Goal: Task Accomplishment & Management: Use online tool/utility

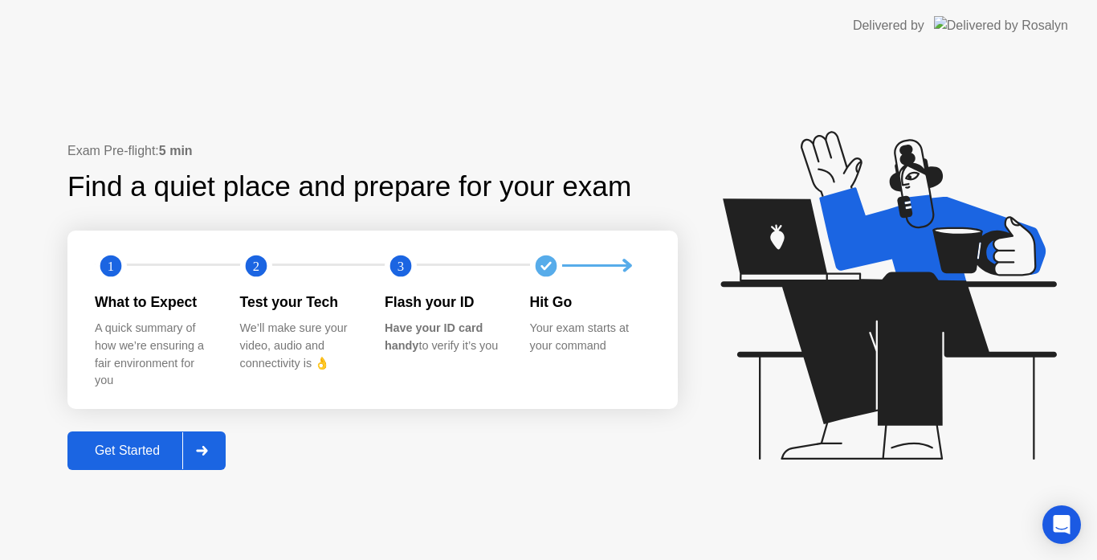
click at [141, 451] on div "Get Started" at bounding box center [127, 450] width 110 height 14
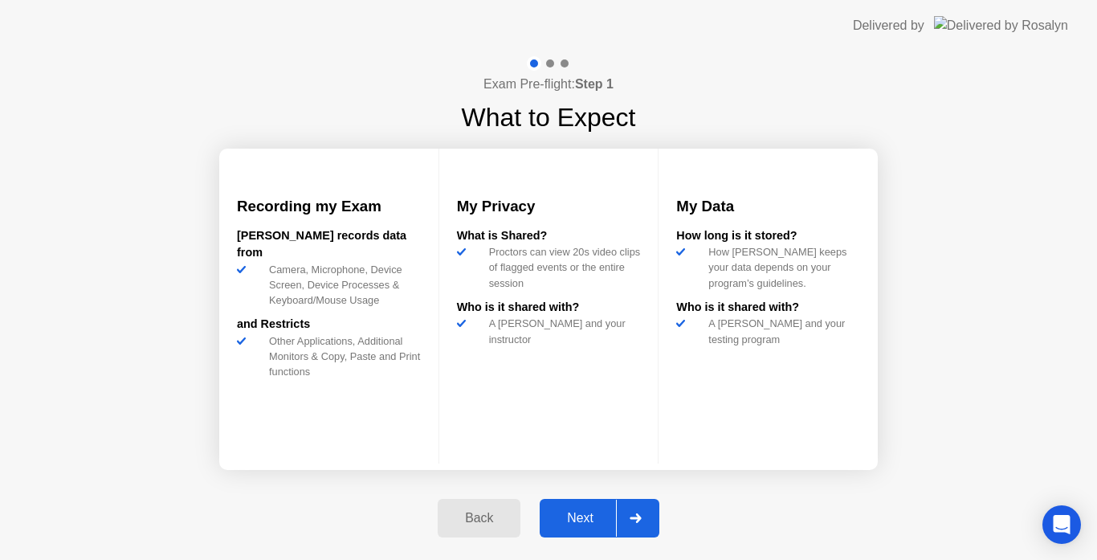
click at [577, 520] on div "Next" at bounding box center [579, 518] width 71 height 14
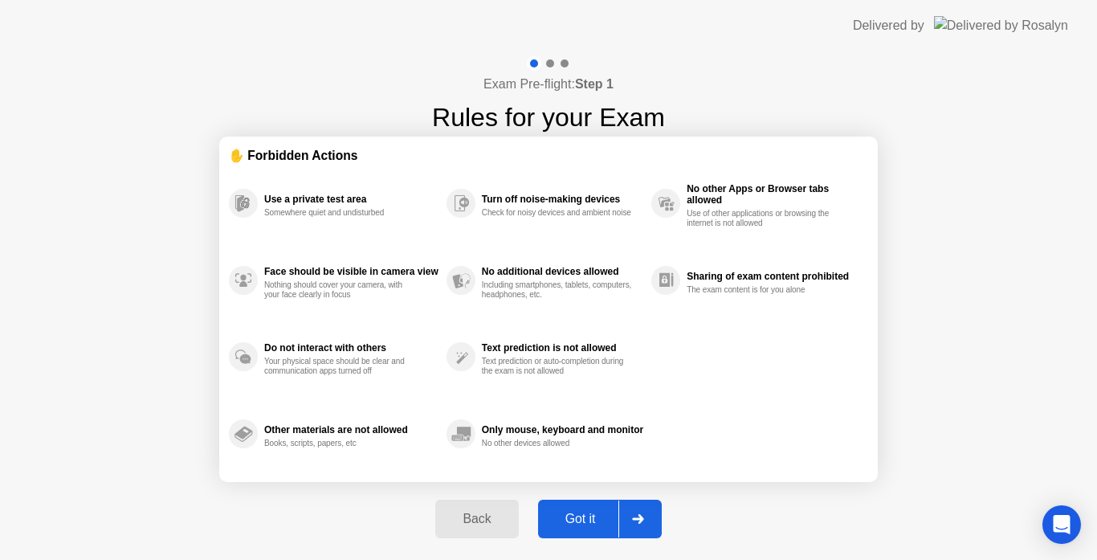
click at [577, 520] on div "Got it" at bounding box center [580, 518] width 75 height 14
select select "**********"
select select "*******"
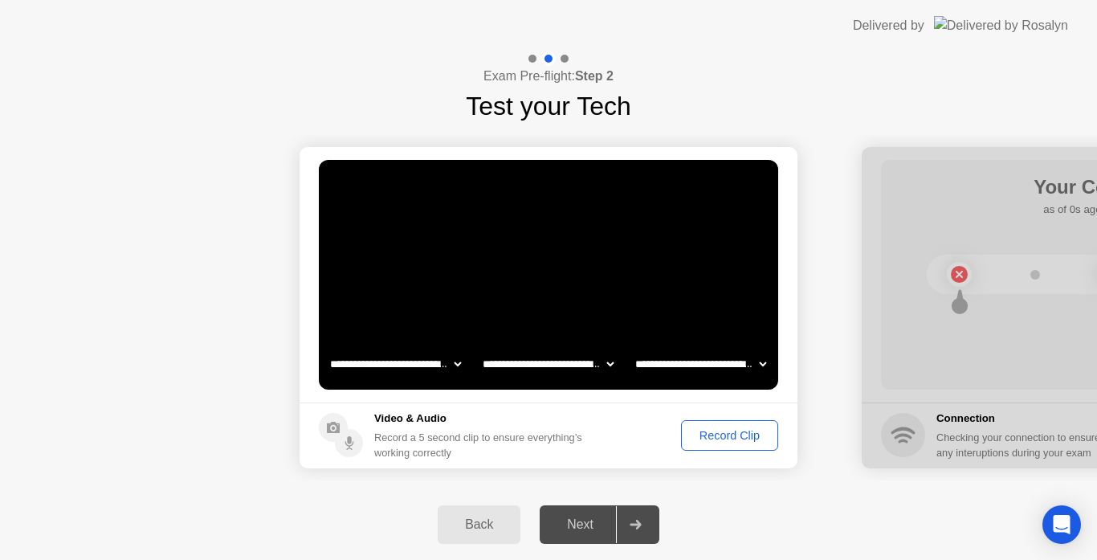
click at [739, 437] on div "Record Clip" at bounding box center [730, 435] width 86 height 13
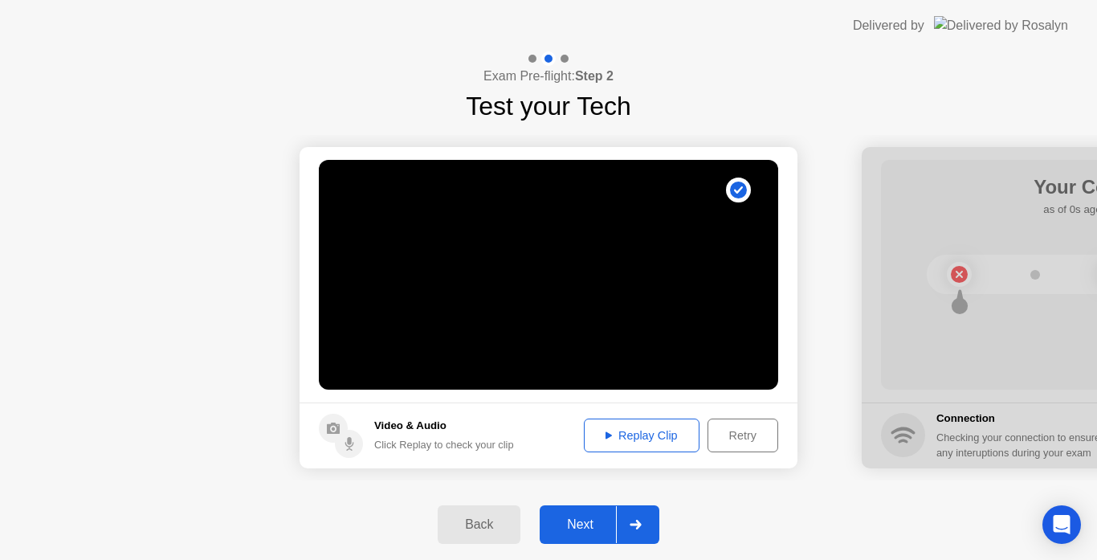
click at [590, 526] on div "Next" at bounding box center [579, 524] width 71 height 14
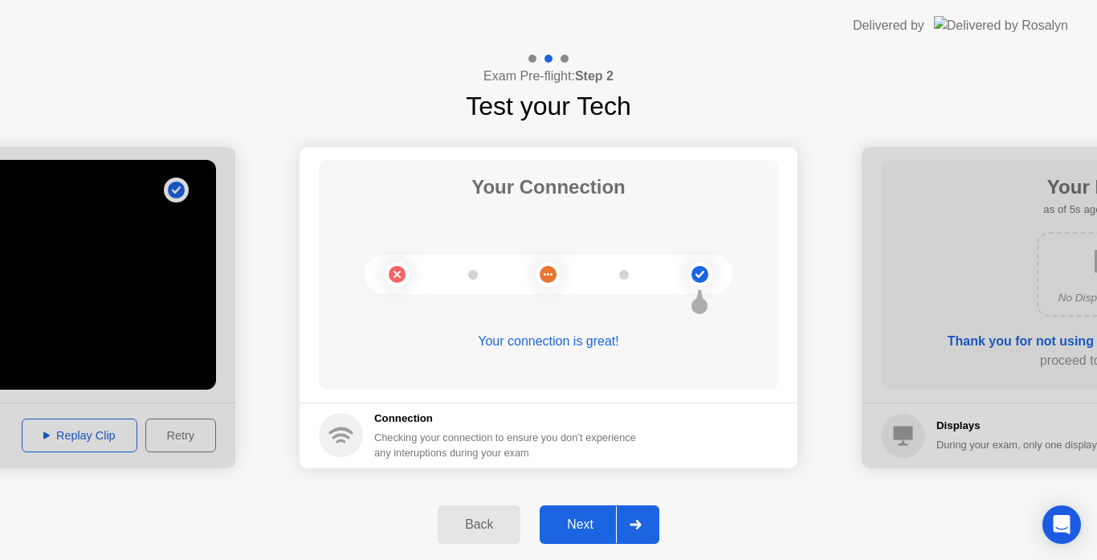
click at [590, 526] on div "Next" at bounding box center [579, 524] width 71 height 14
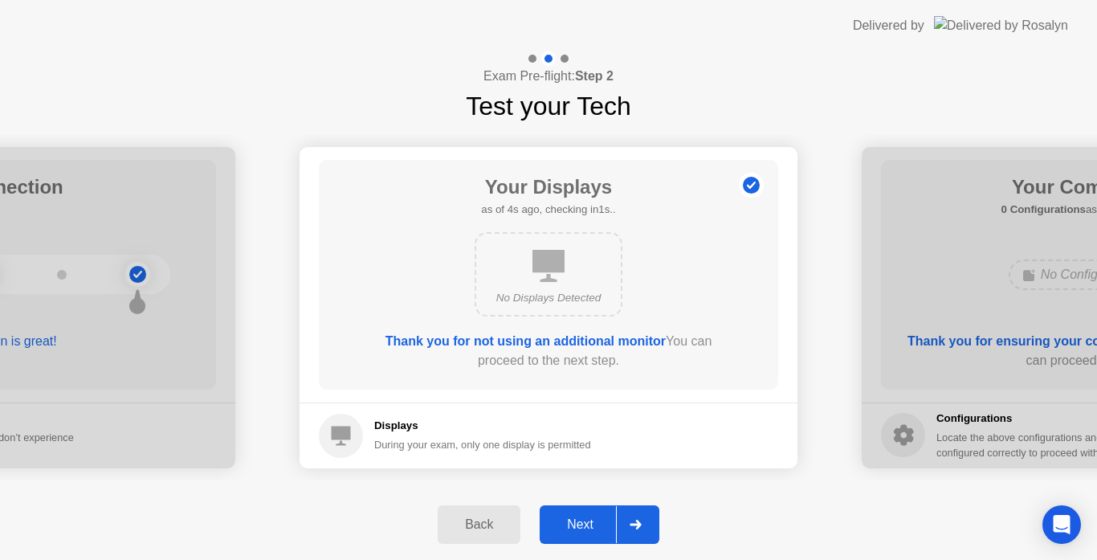
click at [590, 526] on div "Next" at bounding box center [579, 524] width 71 height 14
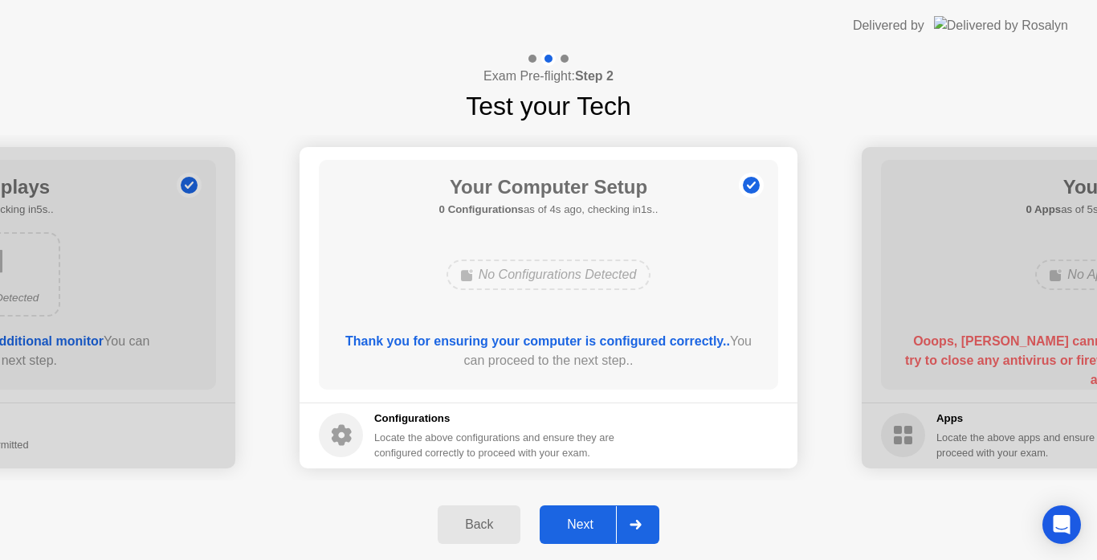
click at [590, 526] on div "Next" at bounding box center [579, 524] width 71 height 14
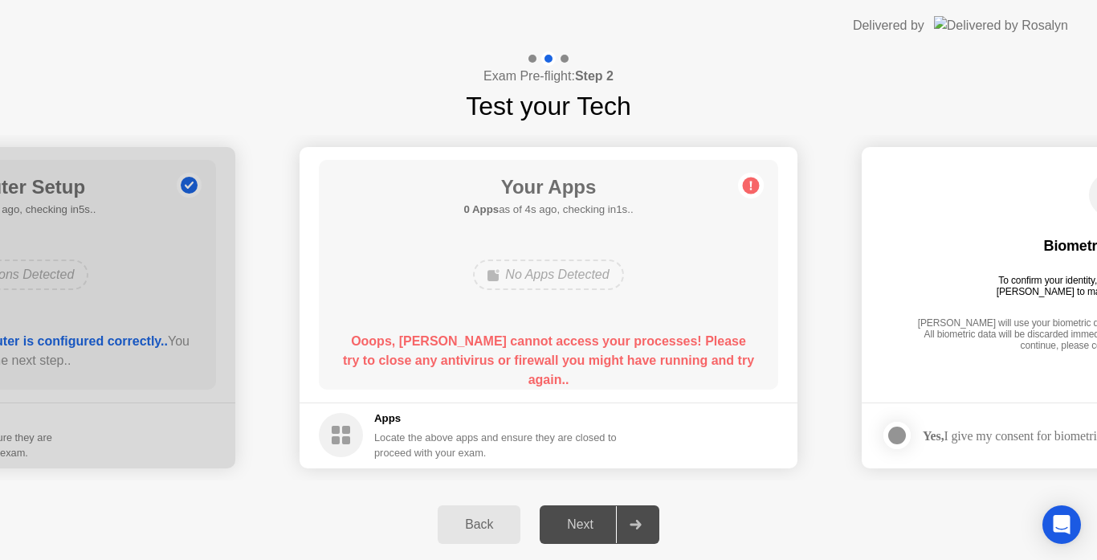
click at [590, 526] on div "Next" at bounding box center [579, 524] width 71 height 14
